Goal: Task Accomplishment & Management: Complete application form

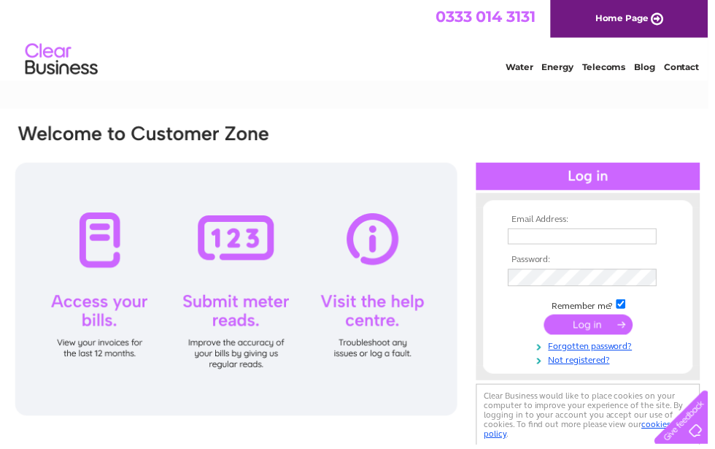
click at [539, 231] on input "text" at bounding box center [588, 239] width 150 height 16
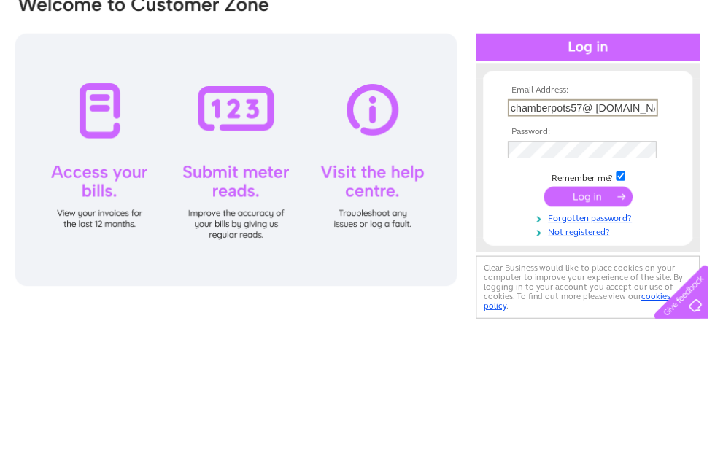
click at [534, 217] on tbody "Email Address: chamberpots57@ [DOMAIN_NAME] Password: Remember me?" at bounding box center [594, 294] width 169 height 154
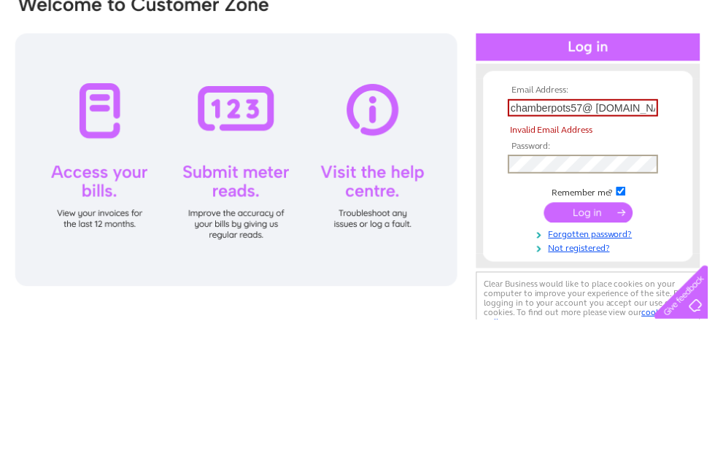
click at [634, 231] on input "chamberpots57@ [DOMAIN_NAME]" at bounding box center [589, 240] width 152 height 18
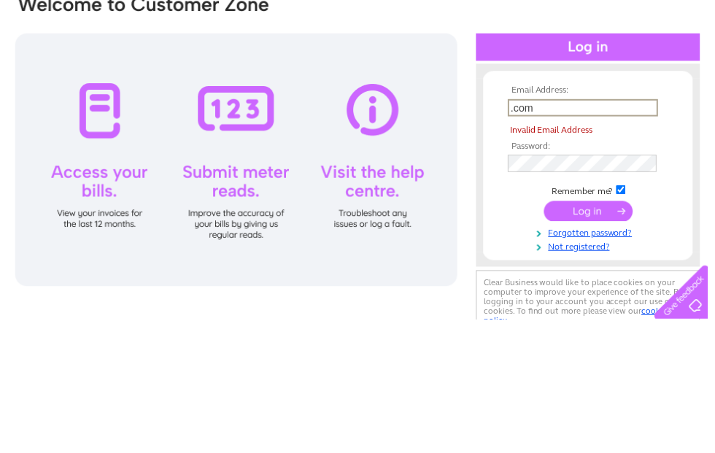
click at [566, 231] on input ".com" at bounding box center [589, 240] width 152 height 18
type input "."
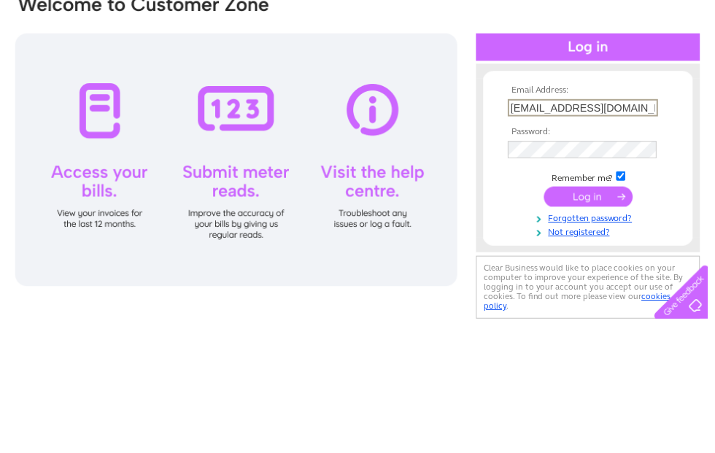
type input "[EMAIL_ADDRESS][DOMAIN_NAME]"
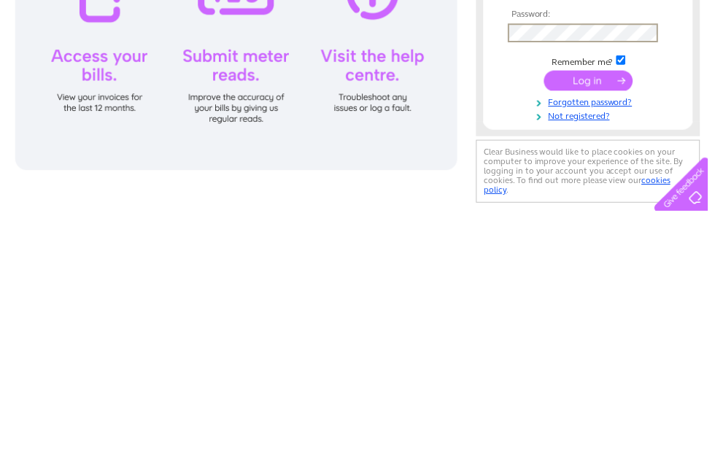
scroll to position [25, 0]
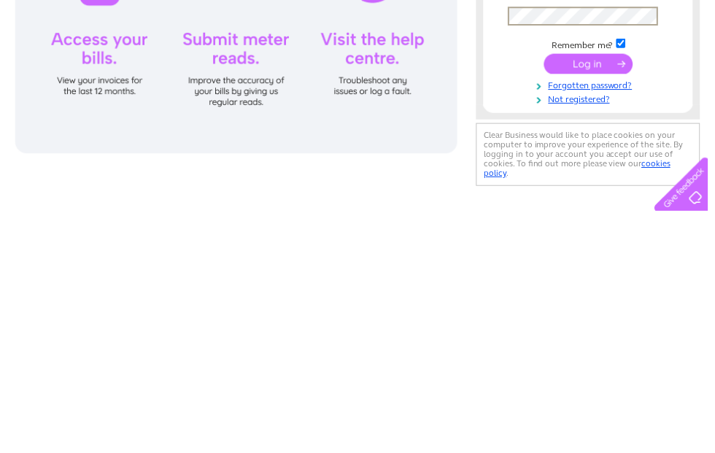
click at [615, 332] on link "Not registered?" at bounding box center [596, 339] width 166 height 14
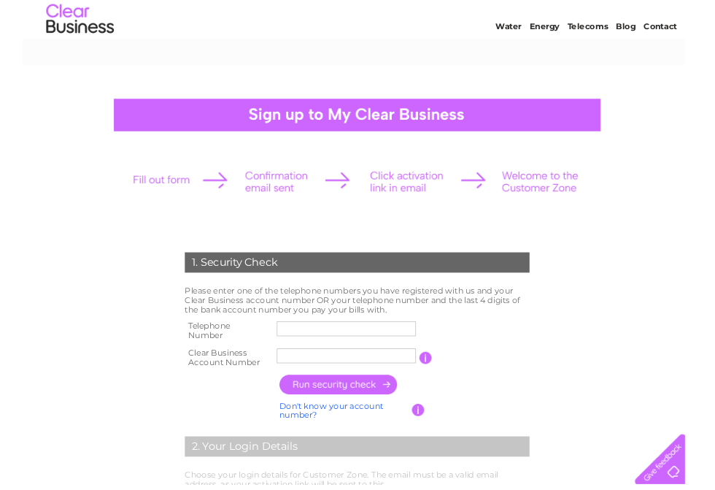
scroll to position [40, 0]
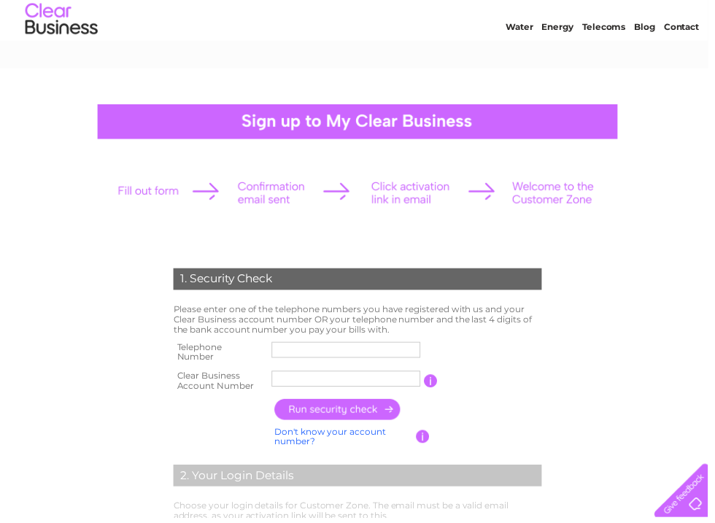
click at [299, 350] on input "text" at bounding box center [349, 354] width 150 height 16
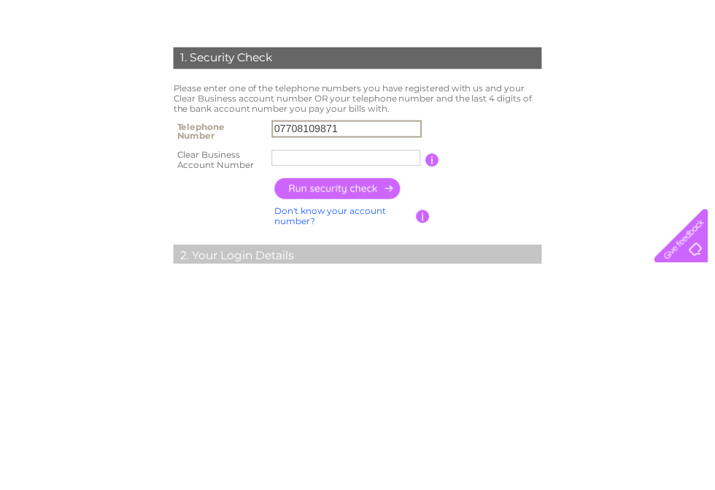
type input "07708109871"
click at [304, 375] on input "text" at bounding box center [349, 383] width 150 height 16
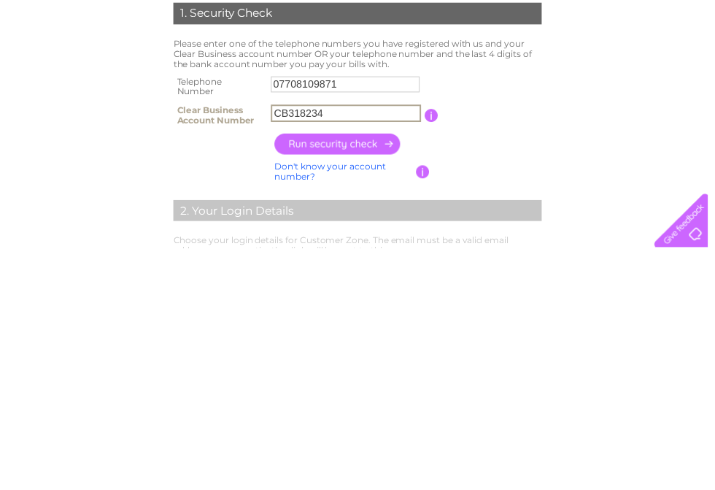
scroll to position [74, 0]
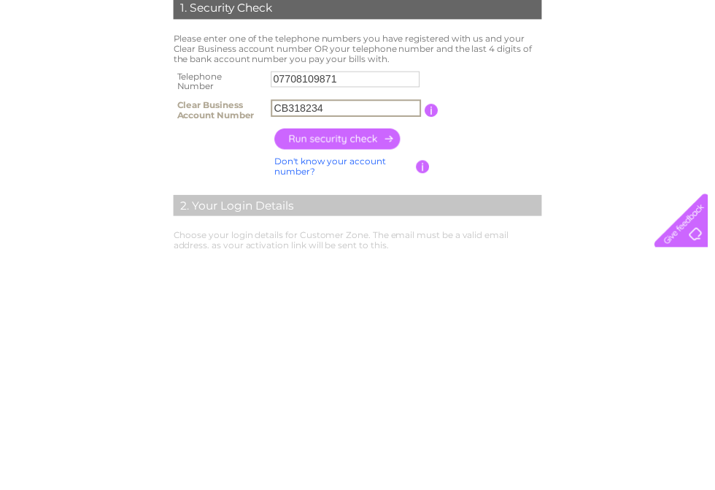
type input "CB318234"
click at [385, 369] on input "button" at bounding box center [341, 379] width 128 height 21
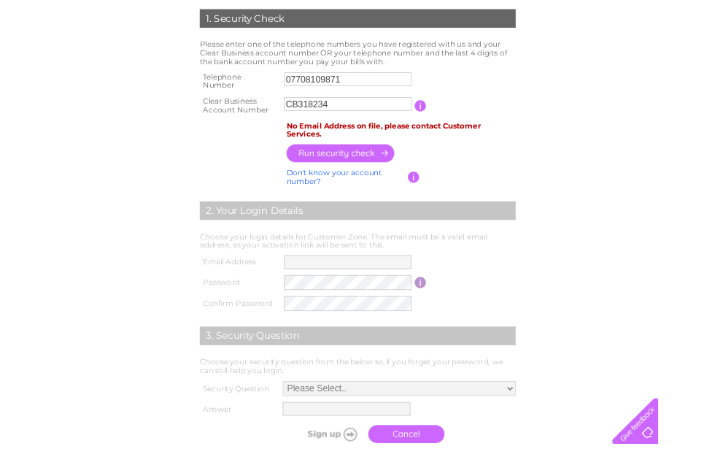
scroll to position [296, 0]
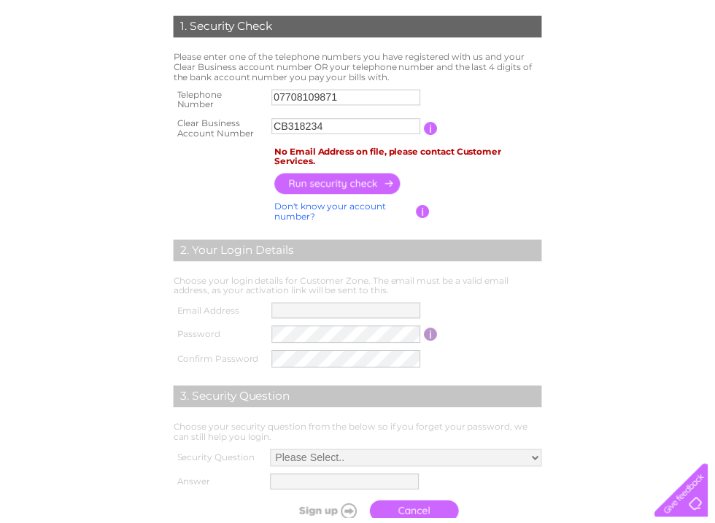
click at [451, 123] on td "You will find your account number on the top right corner of your bill and it w…" at bounding box center [496, 129] width 109 height 29
click at [477, 152] on td "No Email Address on file, please contact Customer Services." at bounding box center [412, 159] width 277 height 28
click at [384, 153] on td "No Email Address on file, please contact Customer Services." at bounding box center [412, 159] width 277 height 28
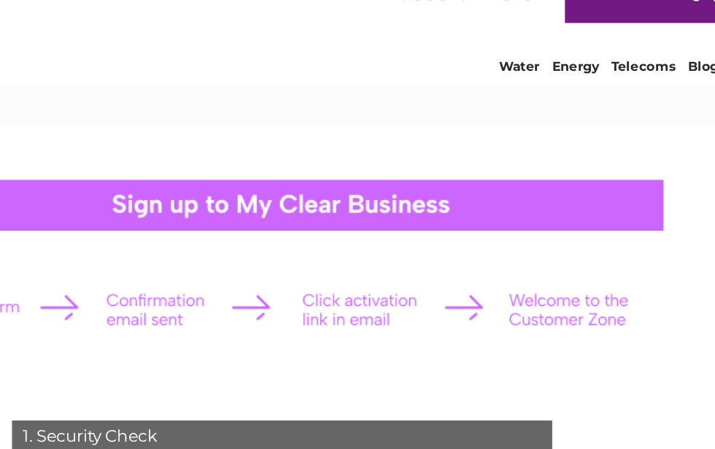
scroll to position [0, 0]
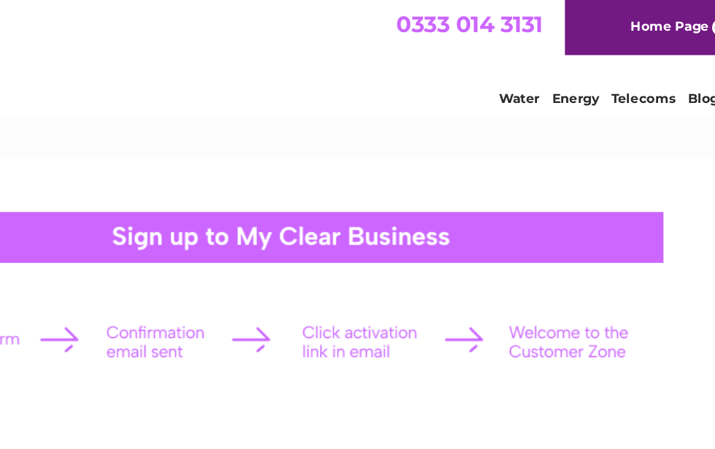
click at [233, 165] on div at bounding box center [362, 163] width 526 height 35
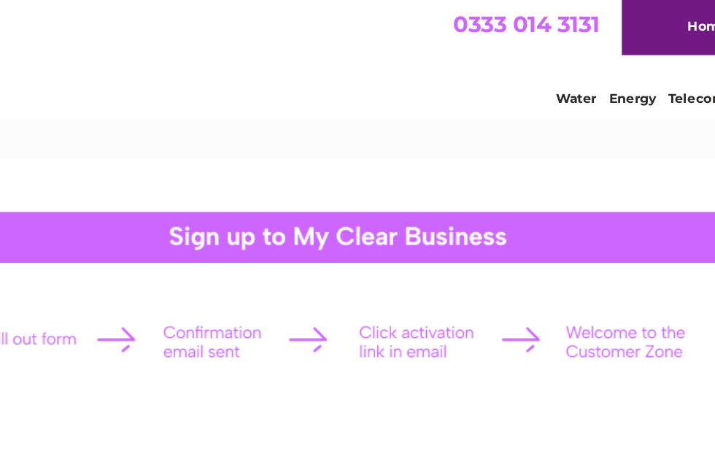
click at [105, 233] on div at bounding box center [361, 235] width 513 height 65
click at [153, 231] on div at bounding box center [361, 235] width 513 height 65
click at [320, 230] on div at bounding box center [361, 235] width 513 height 65
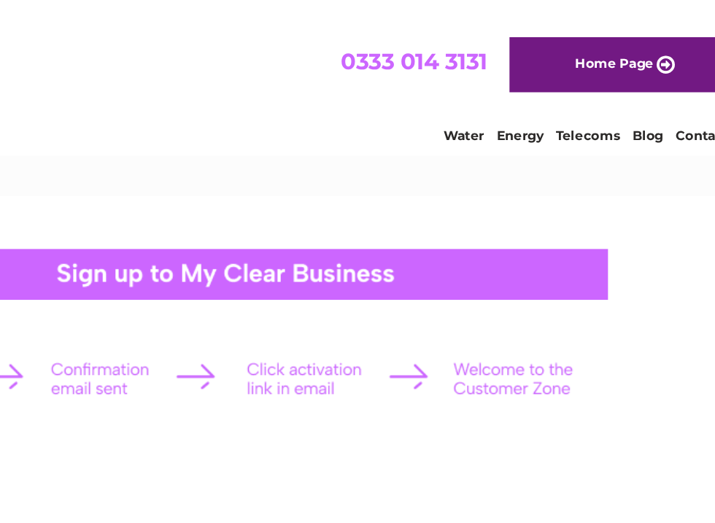
scroll to position [0, 7]
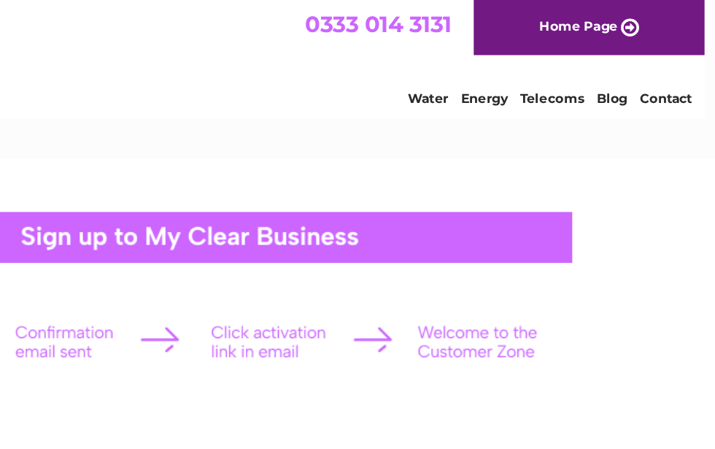
click at [333, 236] on div at bounding box center [354, 235] width 513 height 65
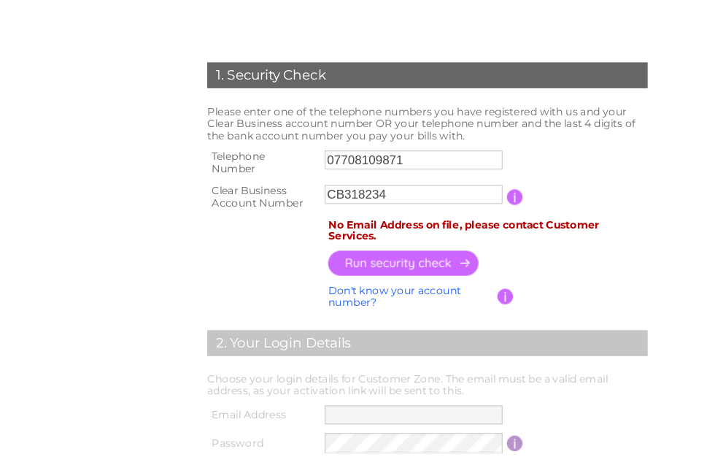
scroll to position [201, 0]
